Goal: Check status: Check status

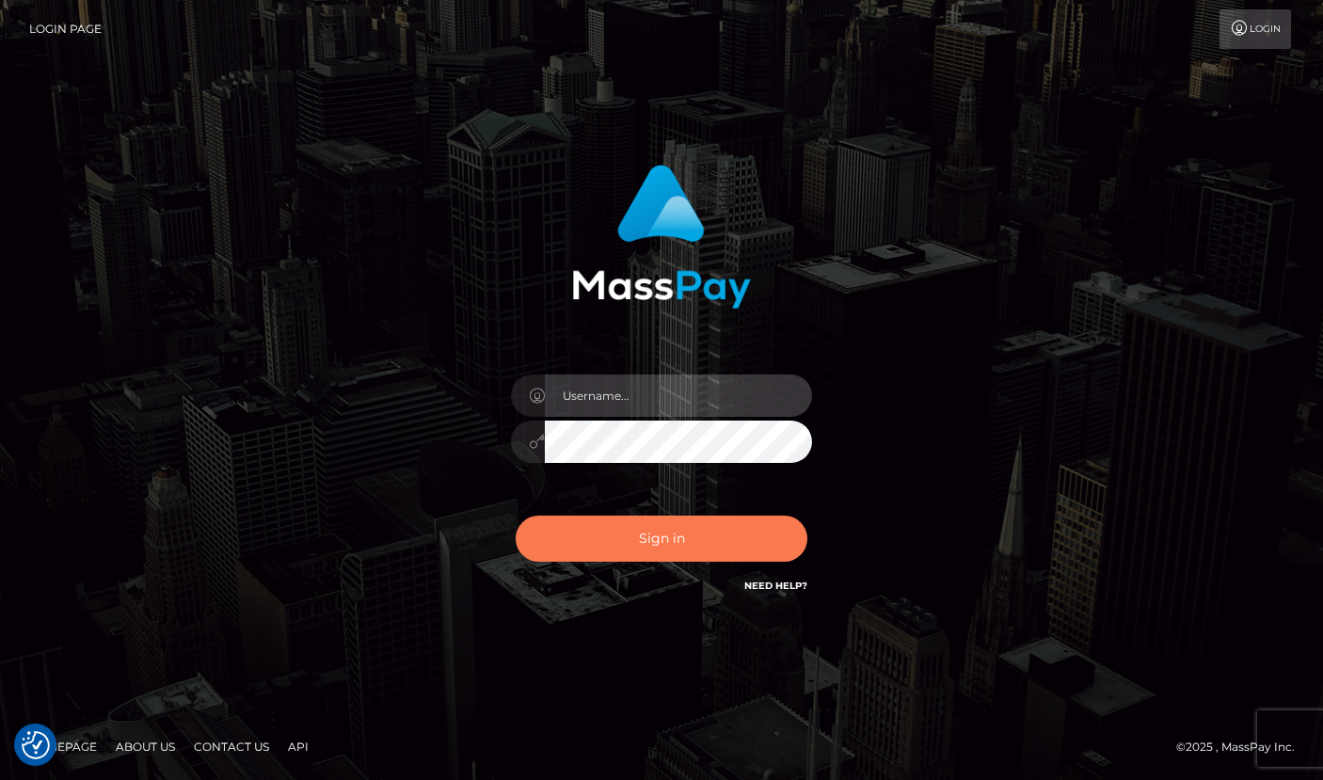
type input "grace.rush"
click at [733, 548] on button "Sign in" at bounding box center [662, 539] width 292 height 46
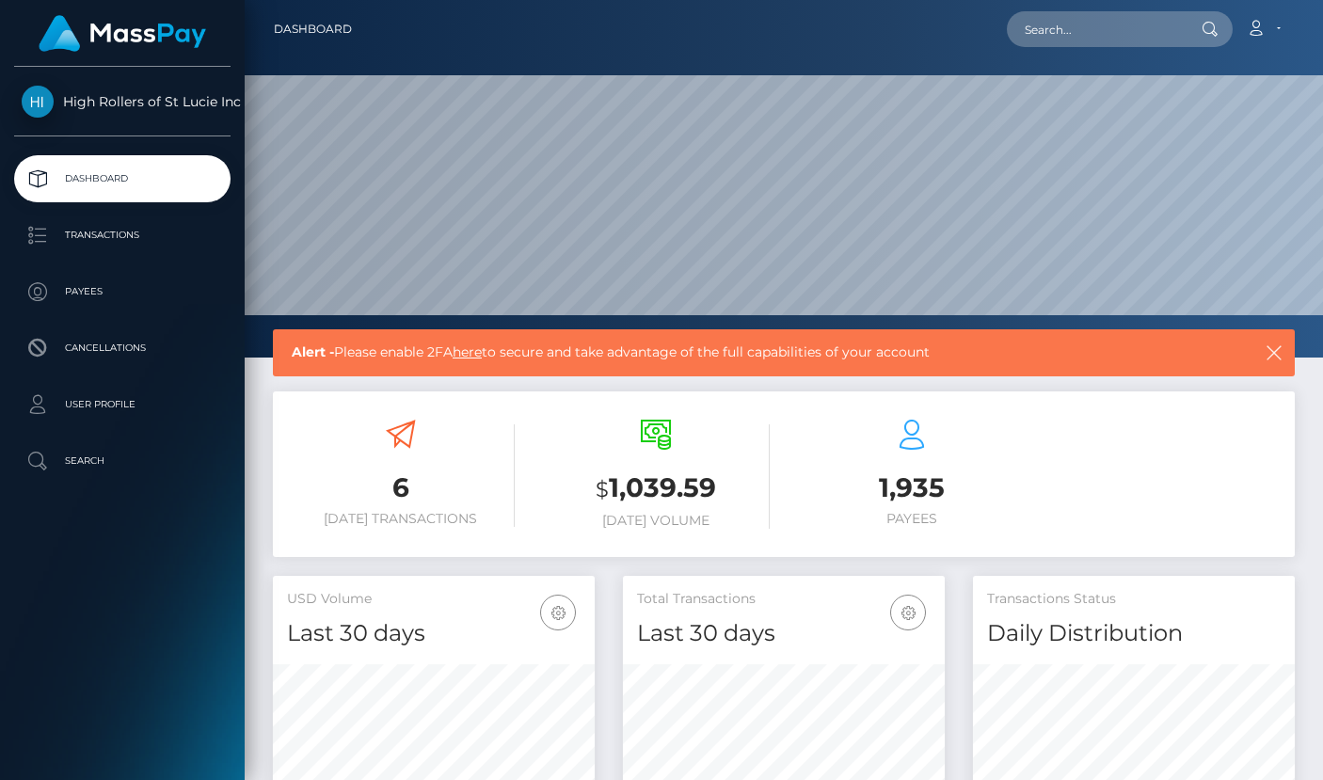
scroll to position [386, 322]
click at [101, 215] on link "Transactions" at bounding box center [122, 235] width 216 height 47
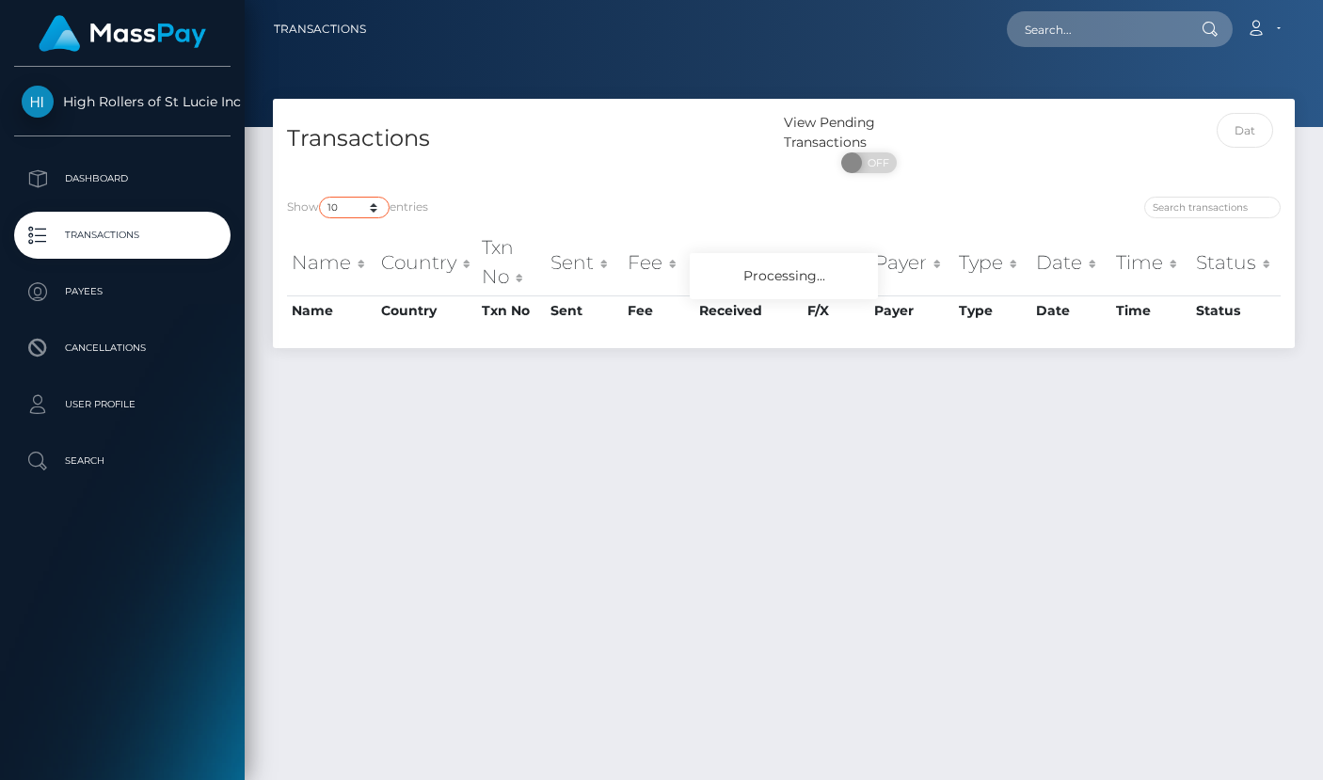
click at [360, 208] on select "10 25 50 100 250 500 1,000 3,500" at bounding box center [354, 208] width 71 height 22
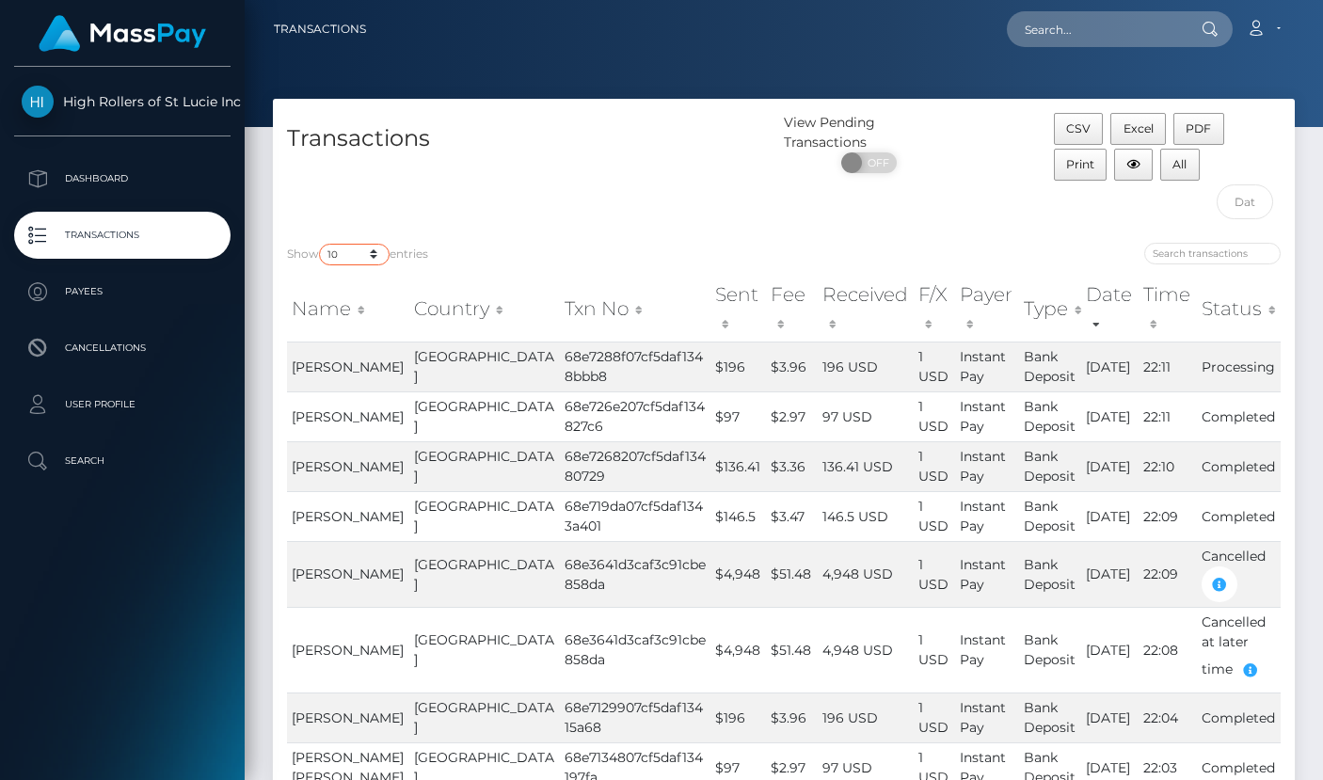
select select "100"
click at [321, 244] on select "10 25 50 100 250 500 1,000 3,500" at bounding box center [354, 255] width 71 height 22
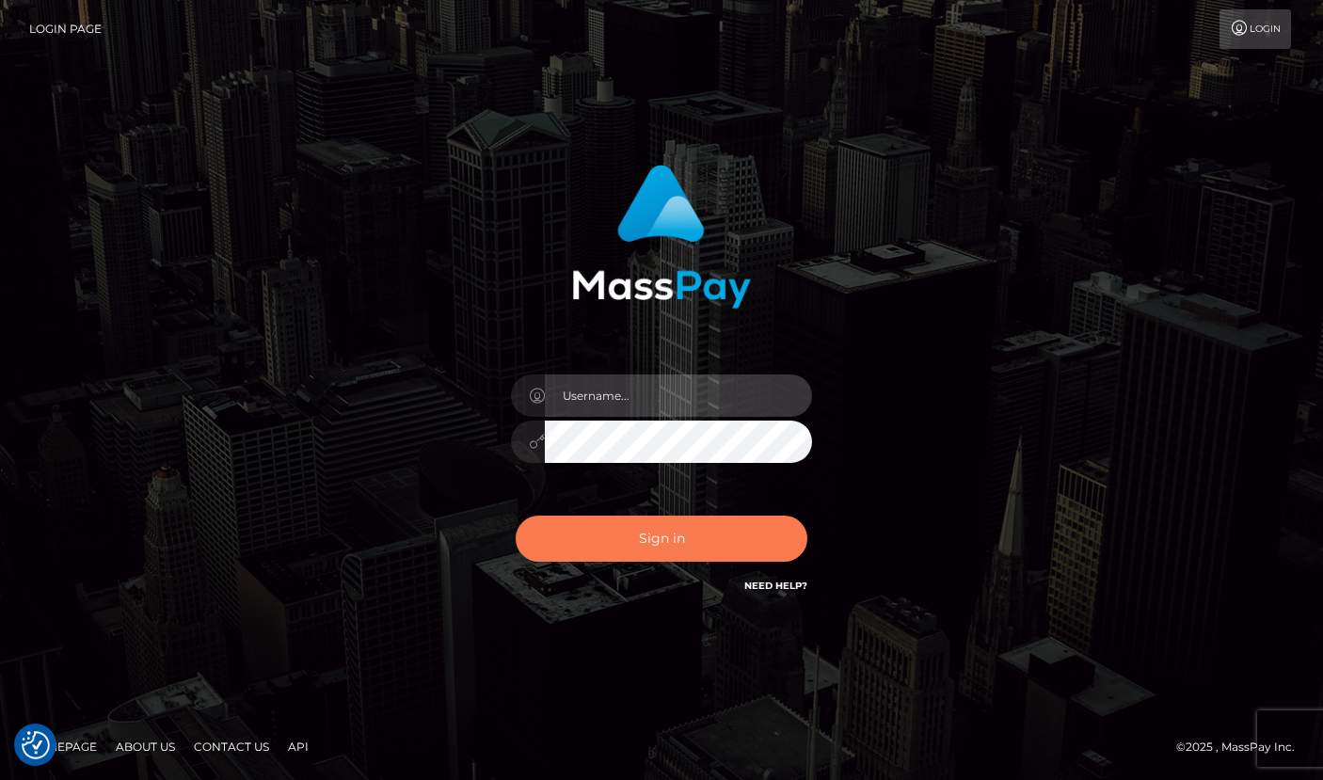
type input "grace.rush"
click at [690, 525] on button "Sign in" at bounding box center [662, 539] width 292 height 46
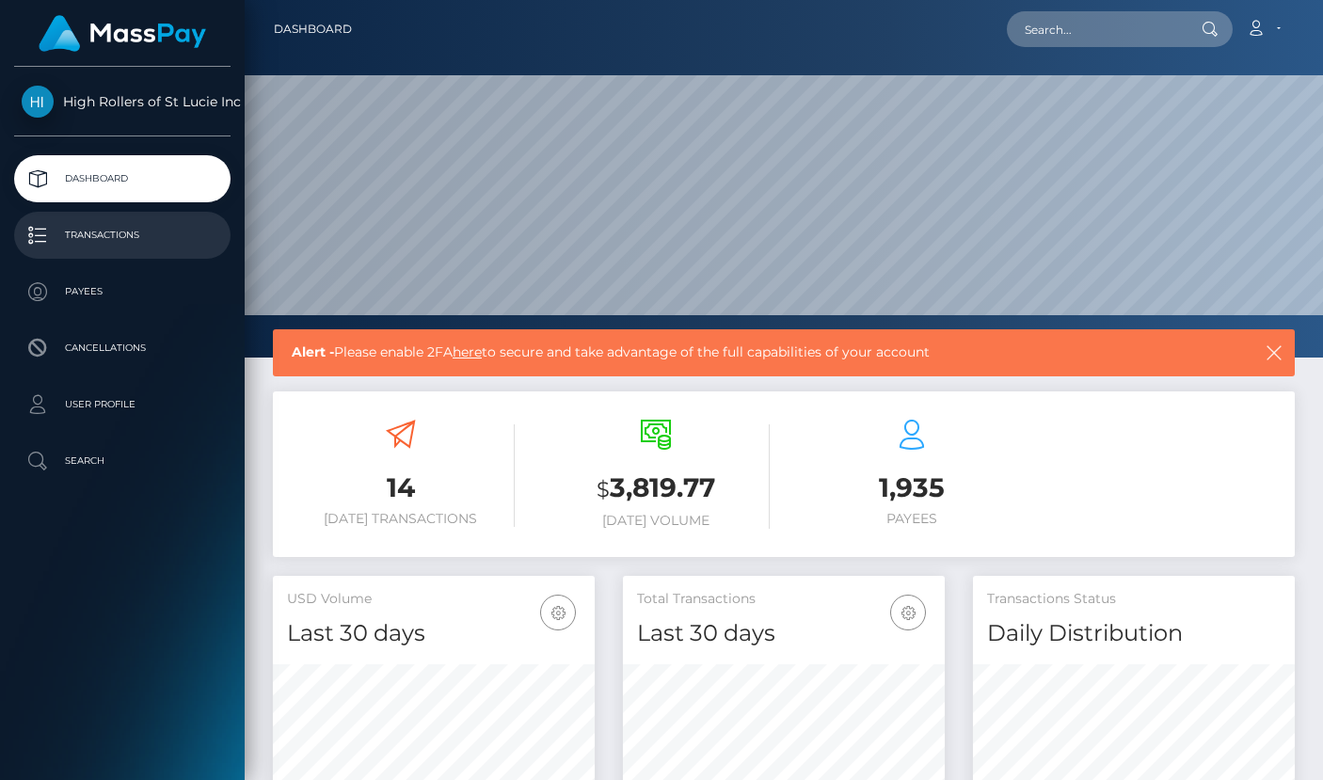
scroll to position [333, 322]
click at [197, 238] on p "Transactions" at bounding box center [122, 235] width 201 height 28
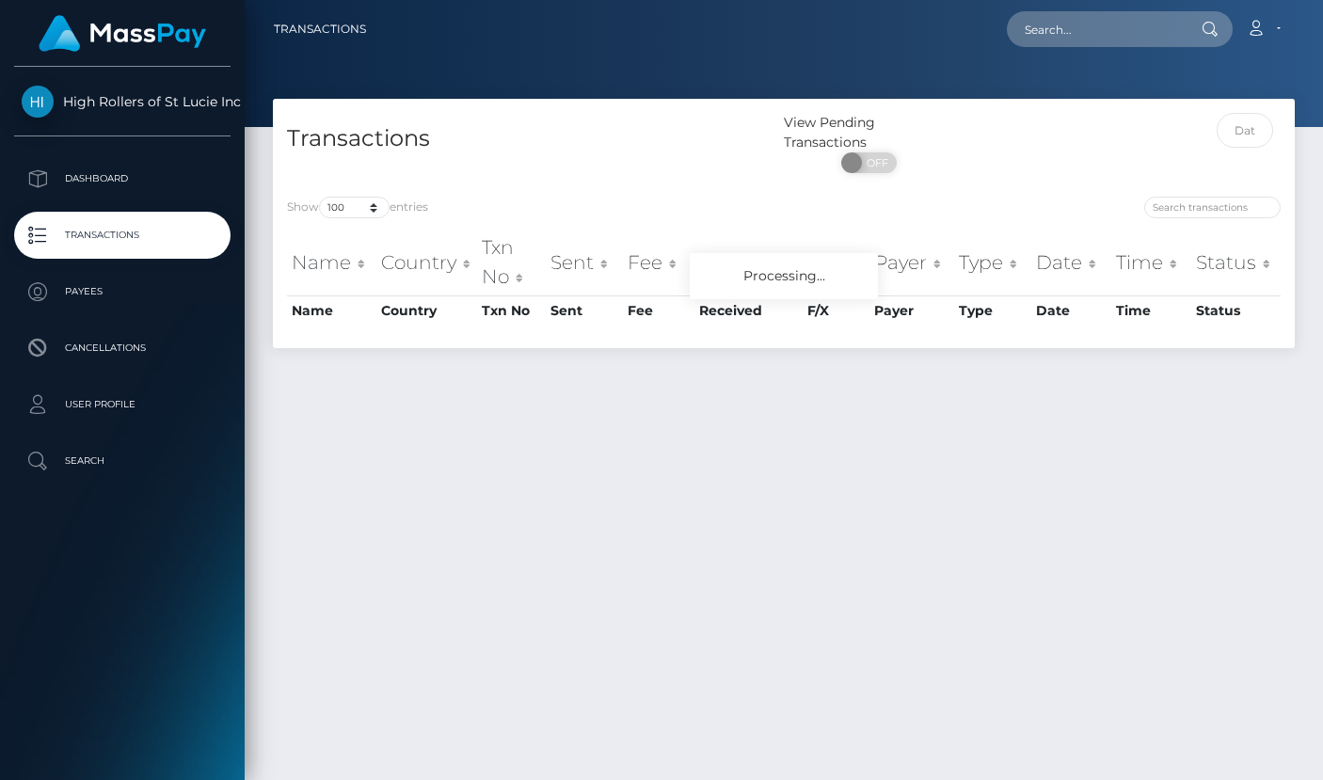
select select "100"
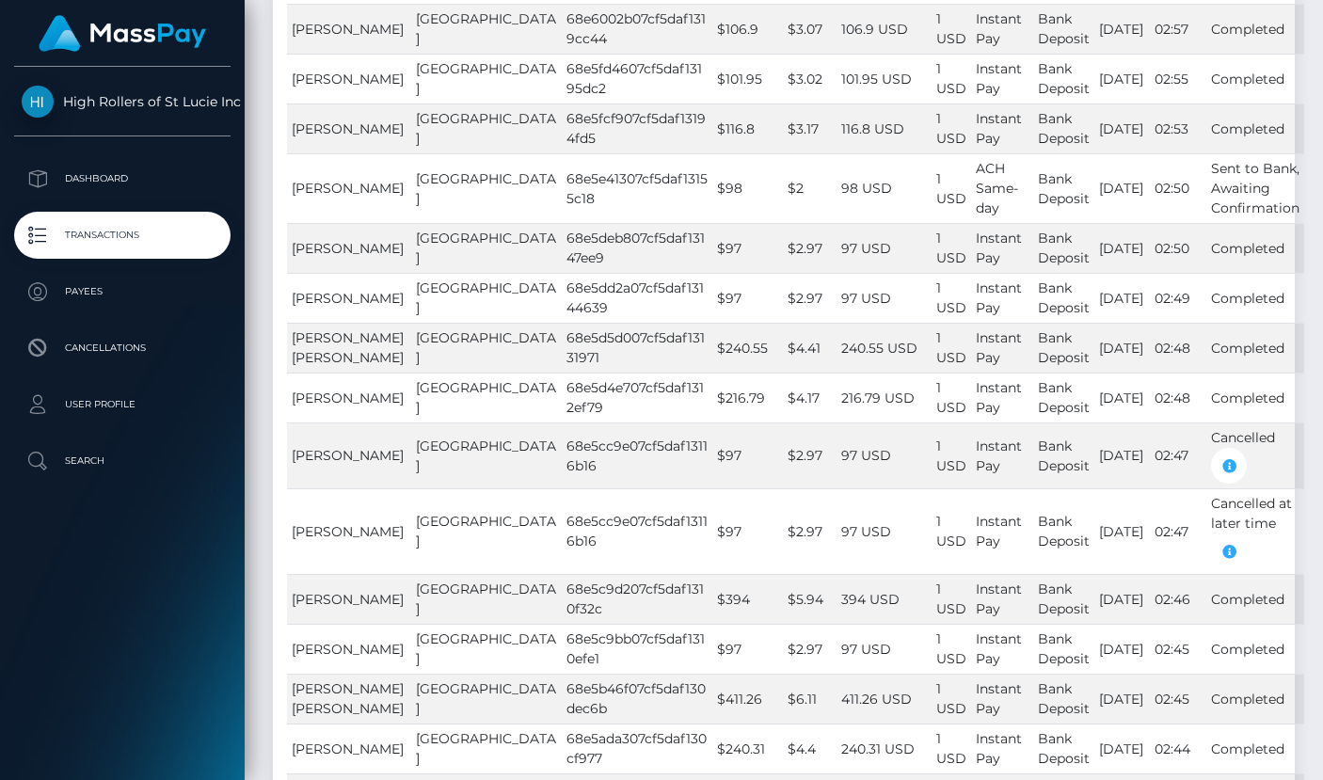
scroll to position [3301, 0]
